Goal: Task Accomplishment & Management: Manage account settings

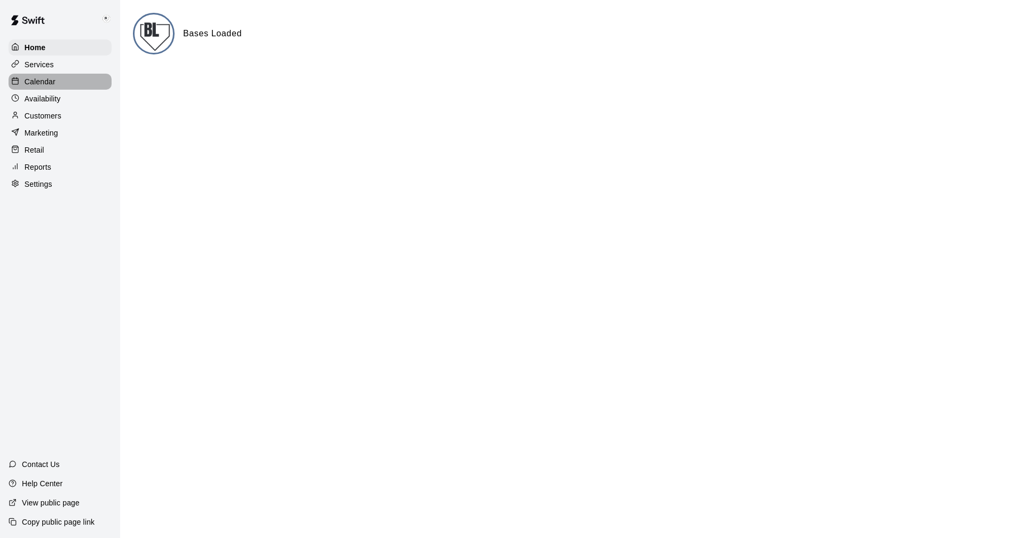
click at [38, 81] on p "Calendar" at bounding box center [40, 81] width 31 height 11
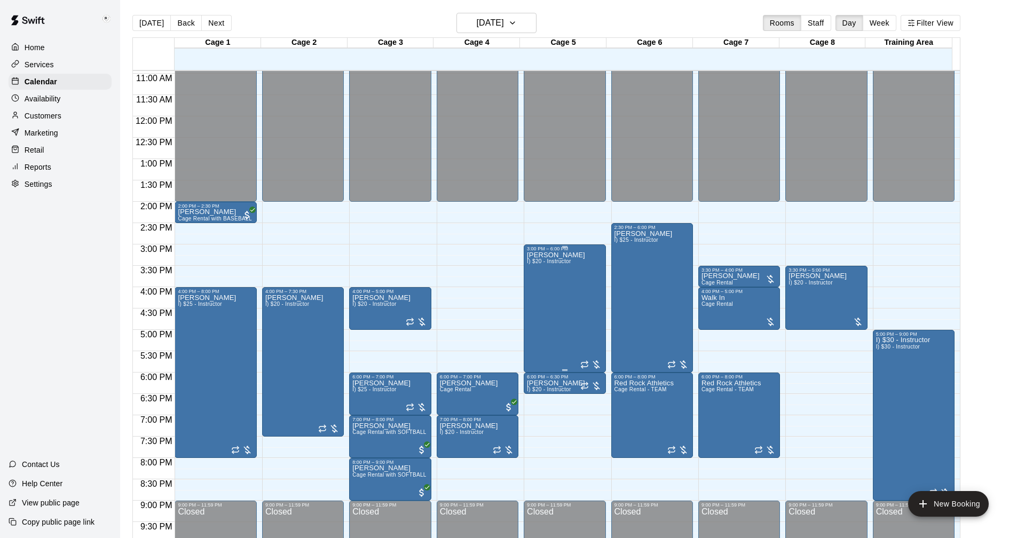
scroll to position [475, 0]
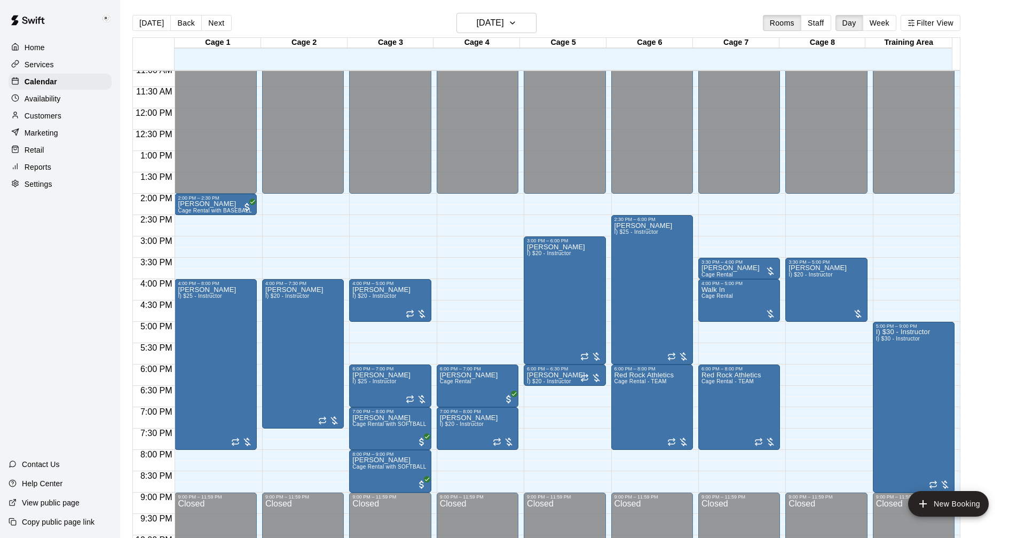
click at [37, 189] on p "Settings" at bounding box center [39, 184] width 28 height 11
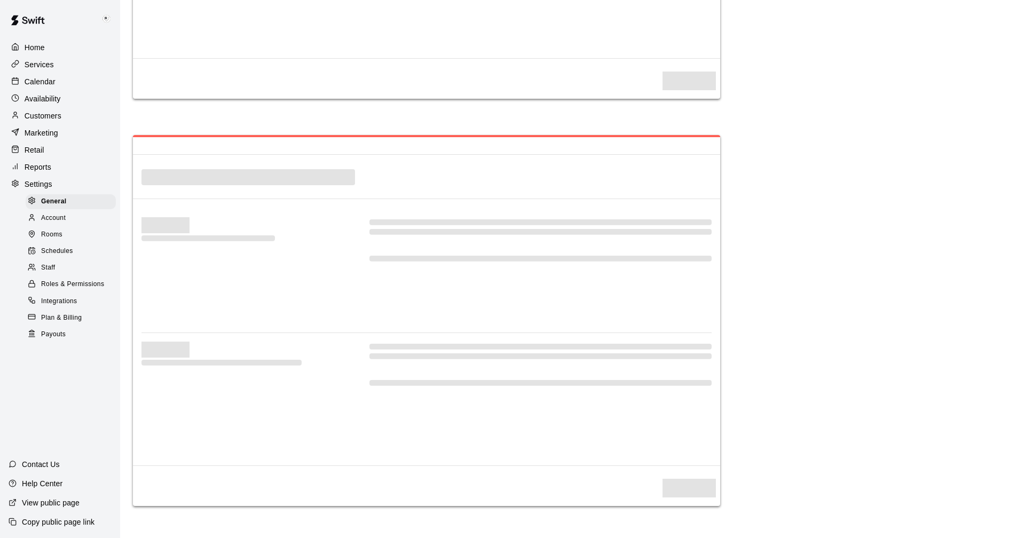
select select "**"
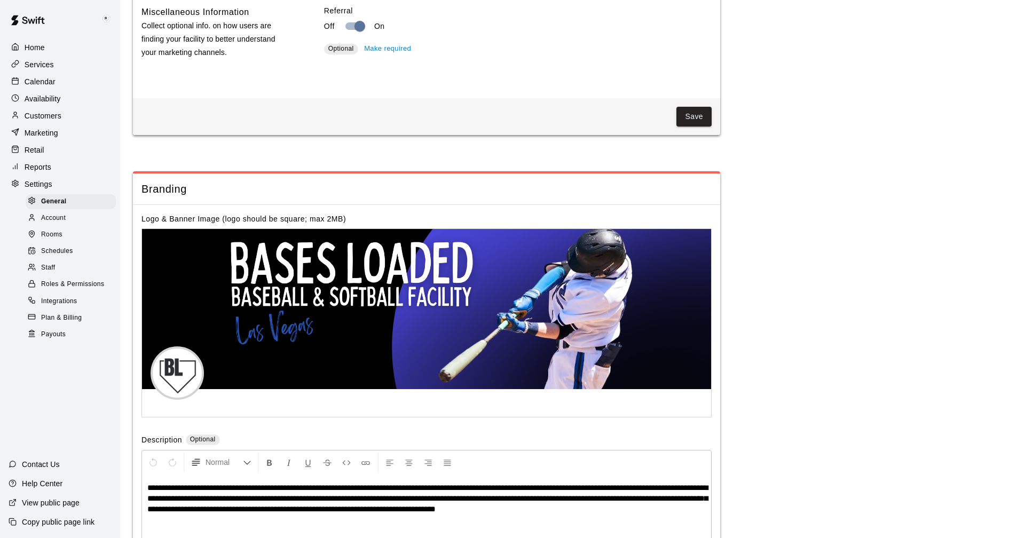
scroll to position [1858, 0]
click at [41, 172] on p "Reports" at bounding box center [38, 167] width 27 height 11
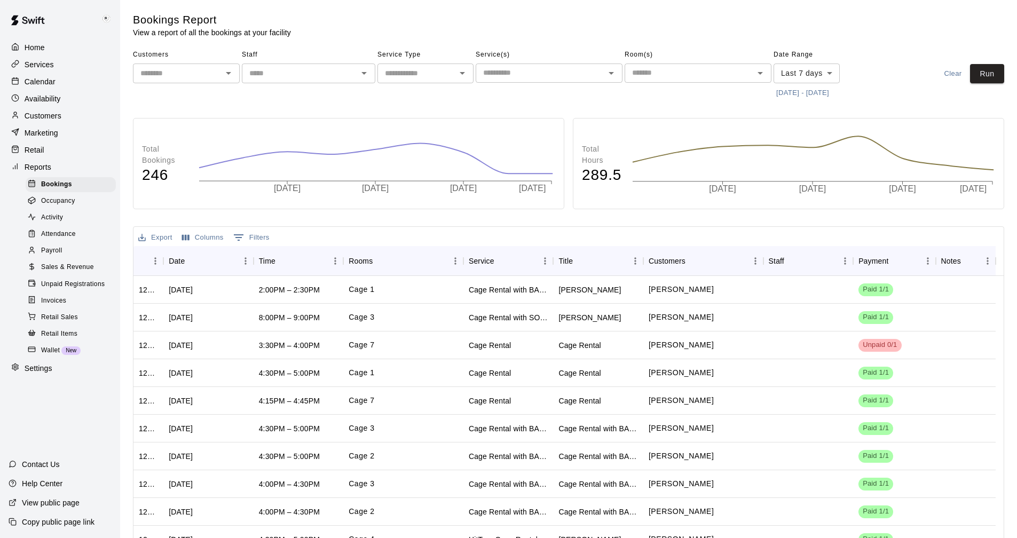
click at [50, 356] on span "Wallet" at bounding box center [50, 351] width 19 height 11
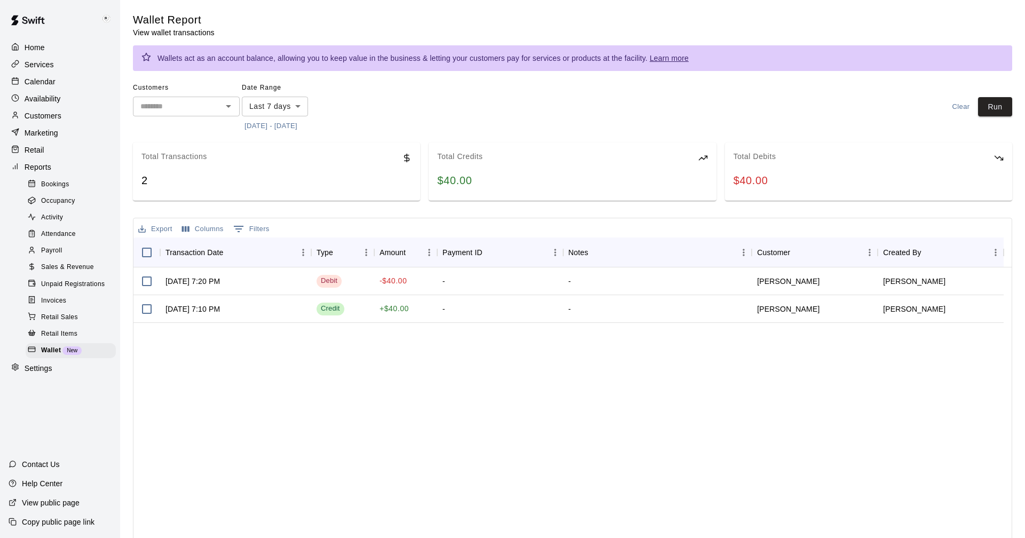
click at [303, 104] on body "Home Services Calendar Availability Customers Marketing Retail Reports Bookings…" at bounding box center [512, 298] width 1025 height 596
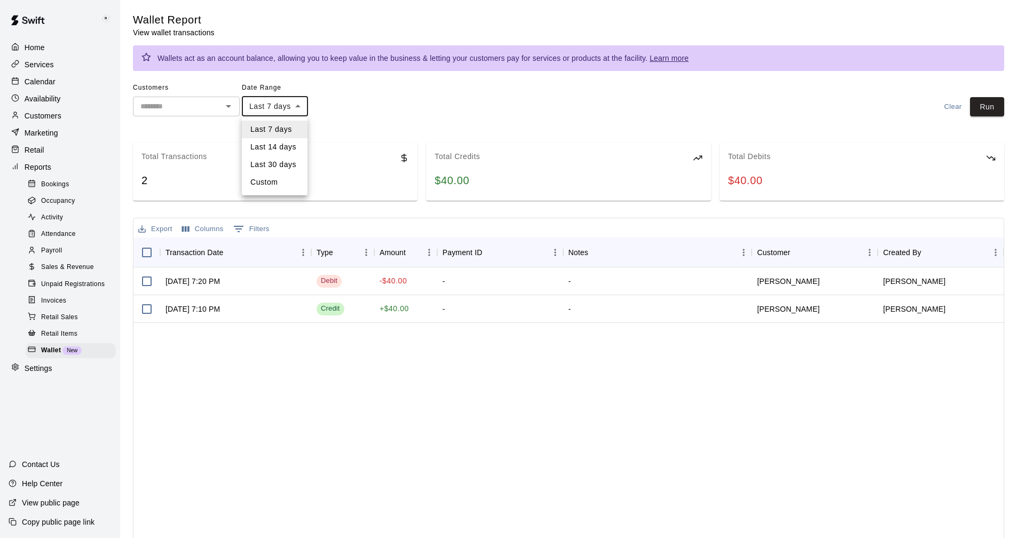
click at [286, 147] on li "Last 14 days" at bounding box center [275, 147] width 66 height 18
type input "******"
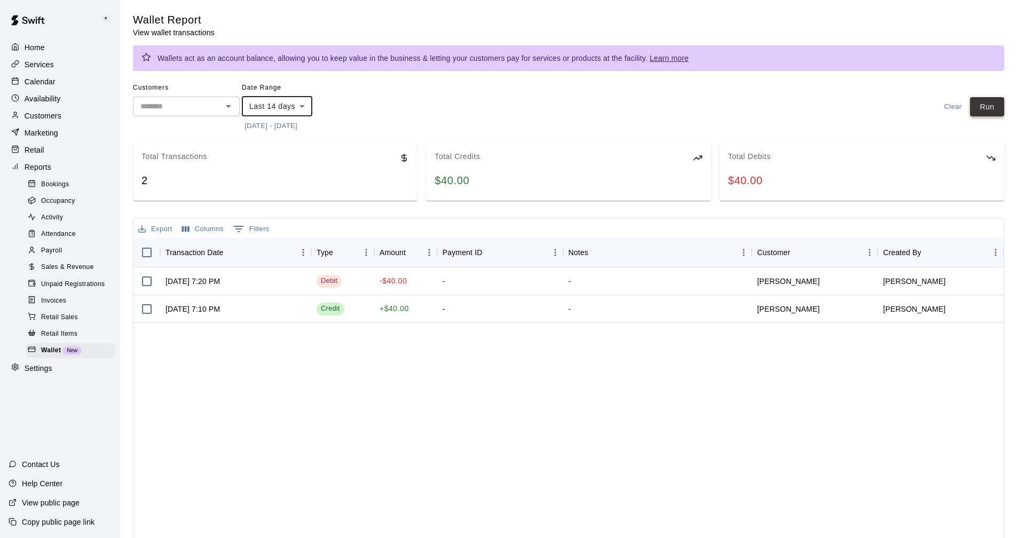
click at [496, 107] on button "Run" at bounding box center [987, 107] width 34 height 20
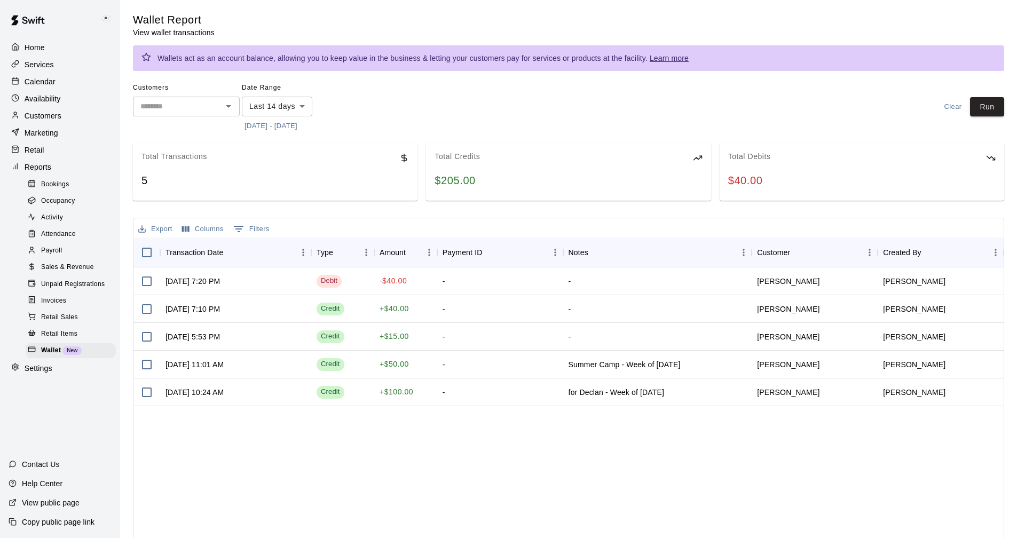
click at [43, 66] on p "Services" at bounding box center [39, 64] width 29 height 11
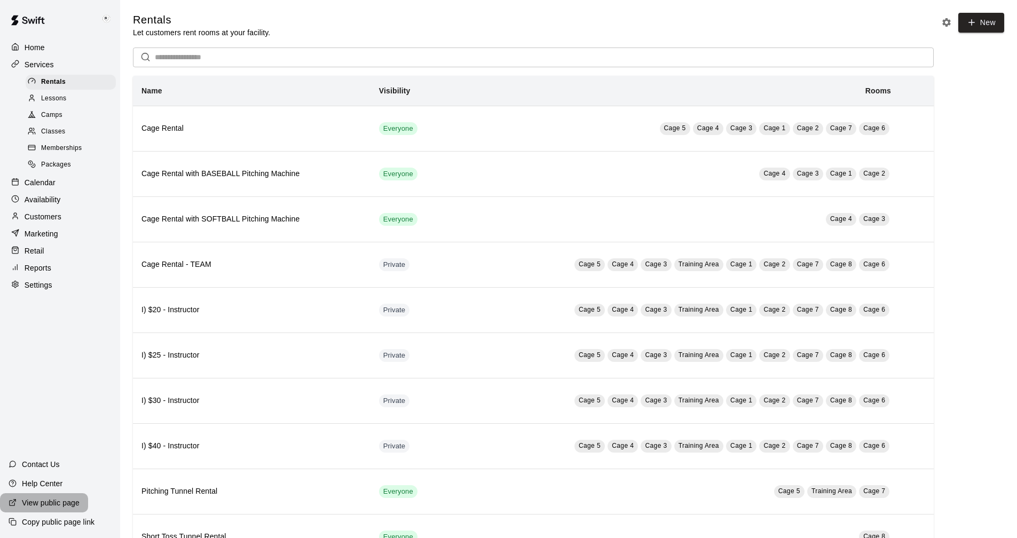
click at [52, 499] on p "View public page" at bounding box center [51, 503] width 58 height 11
